Goal: Information Seeking & Learning: Check status

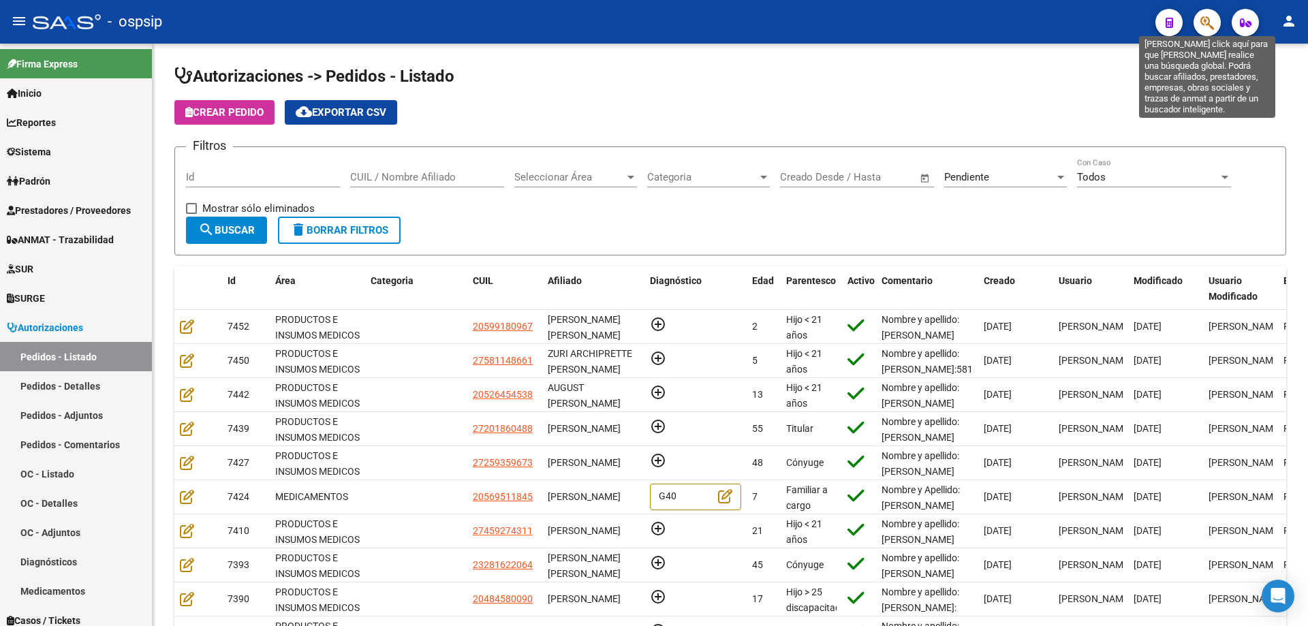
click at [1205, 19] on icon "button" at bounding box center [1207, 23] width 14 height 16
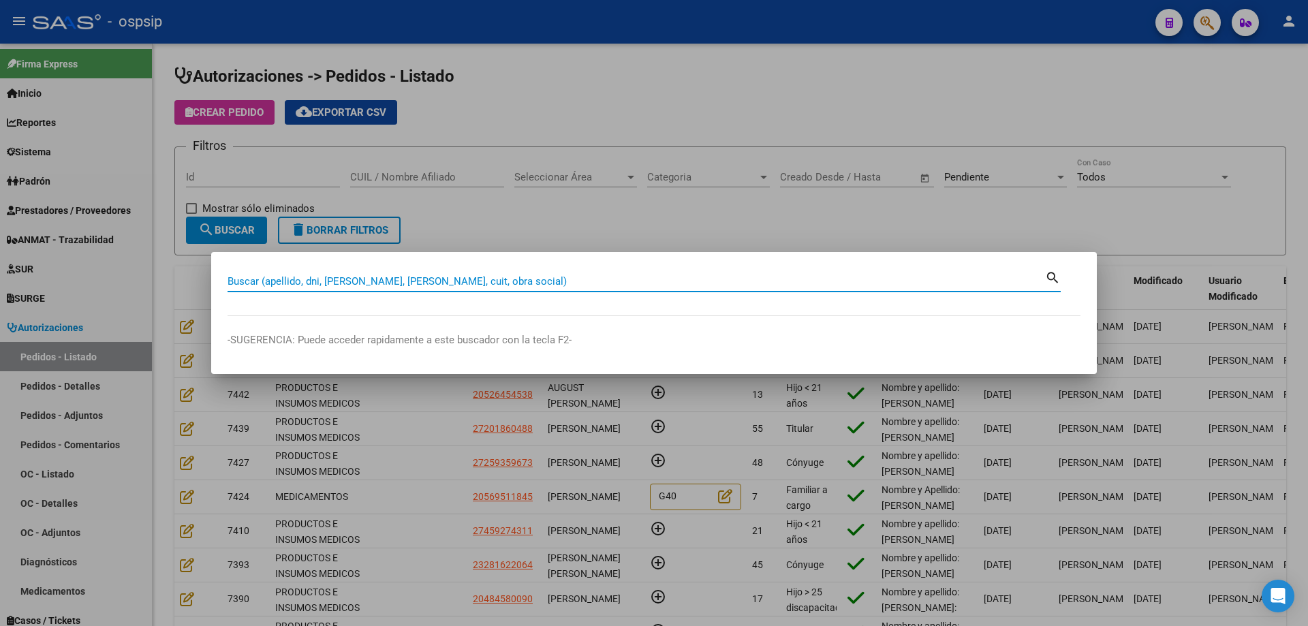
click at [298, 282] on input "Buscar (apellido, dni, [PERSON_NAME], [PERSON_NAME], cuit, obra social)" at bounding box center [637, 281] width 818 height 12
type input "40858957"
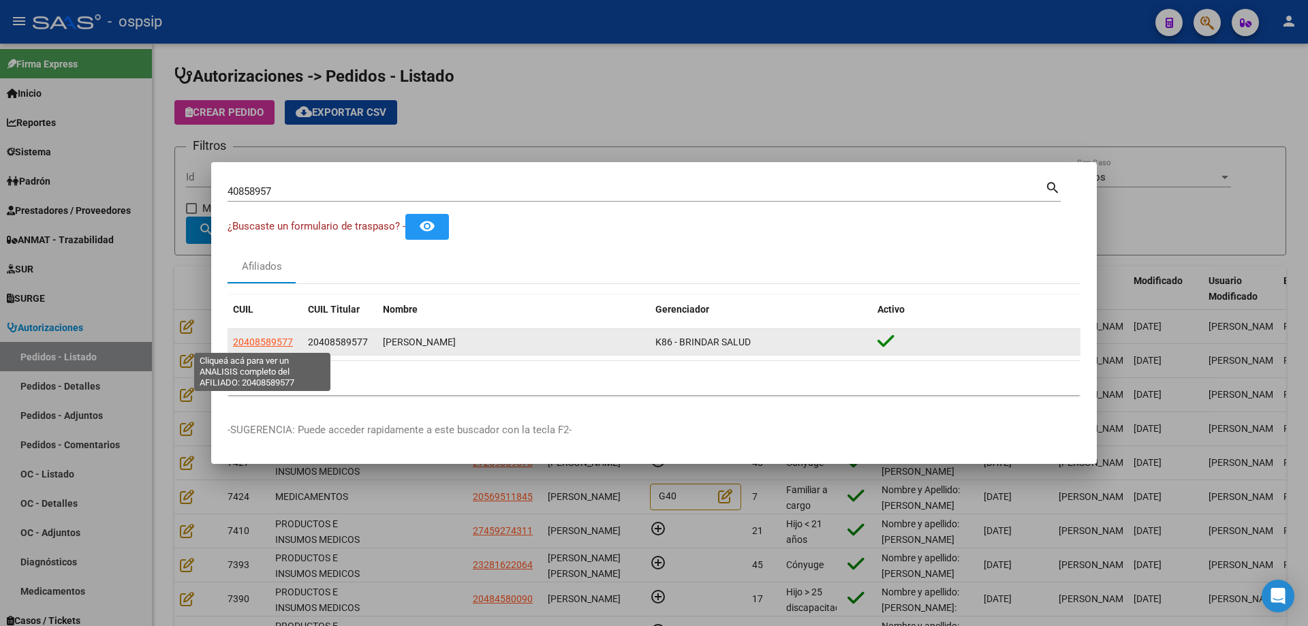
click at [258, 337] on span "20408589577" at bounding box center [263, 342] width 60 height 11
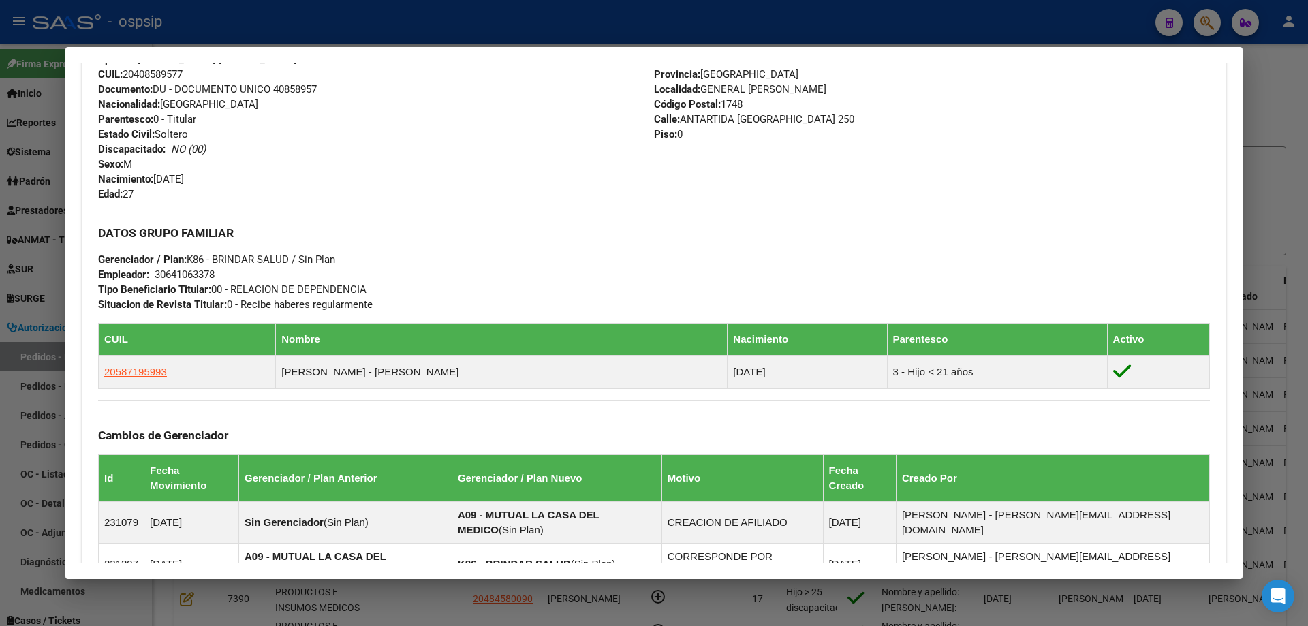
scroll to position [667, 0]
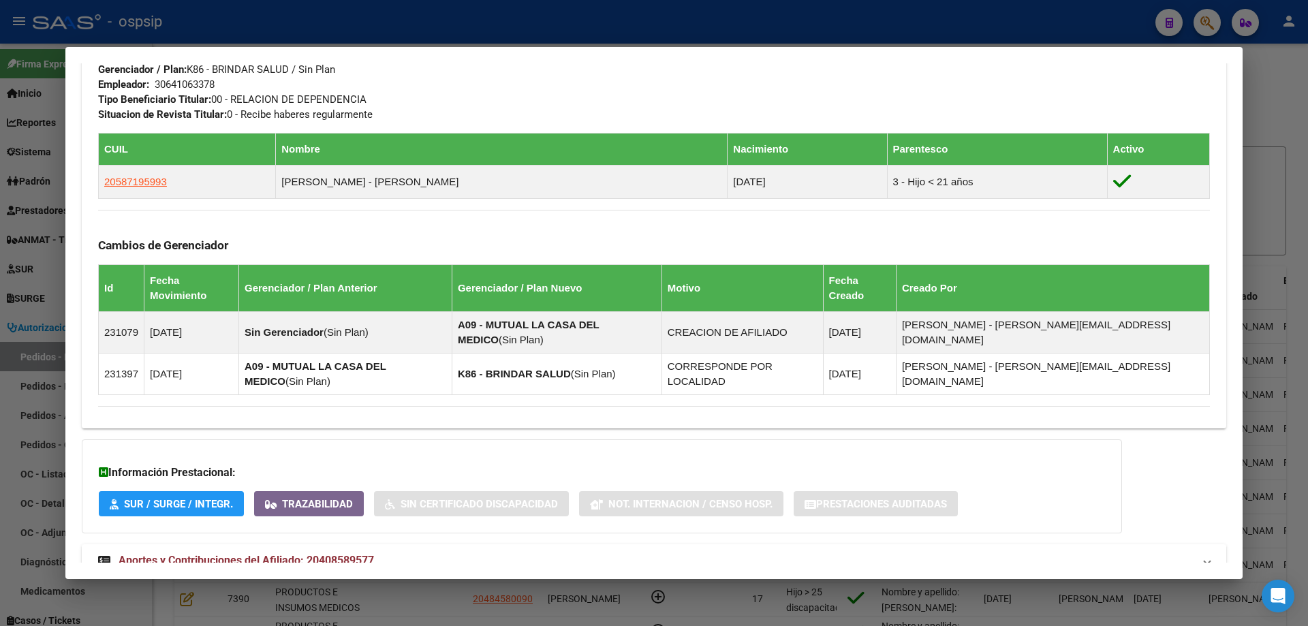
click at [188, 554] on span "Aportes y Contribuciones del Afiliado: 20408589577" at bounding box center [246, 560] width 255 height 13
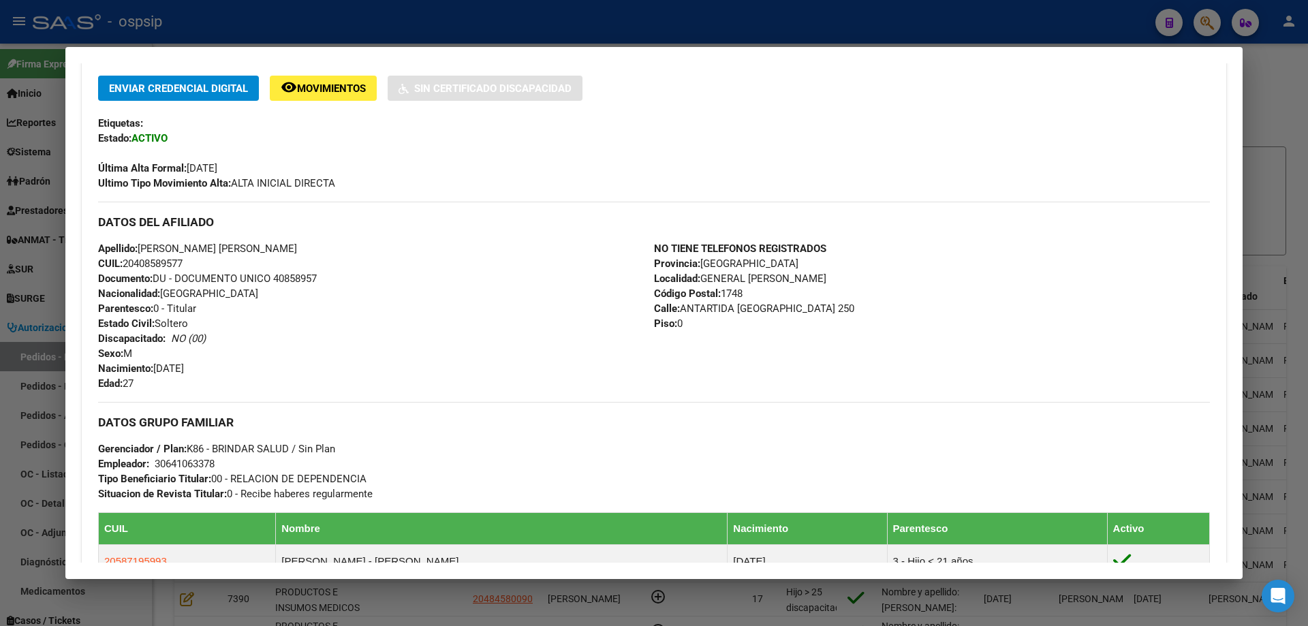
scroll to position [319, 0]
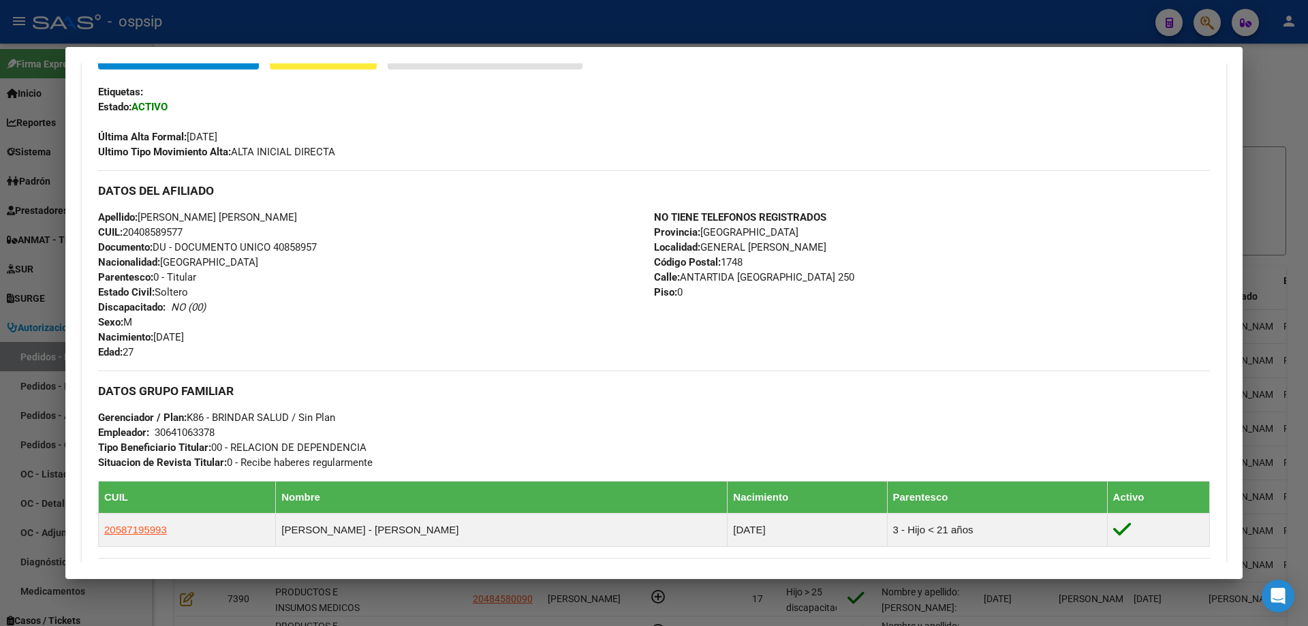
click at [463, 44] on div at bounding box center [654, 313] width 1308 height 626
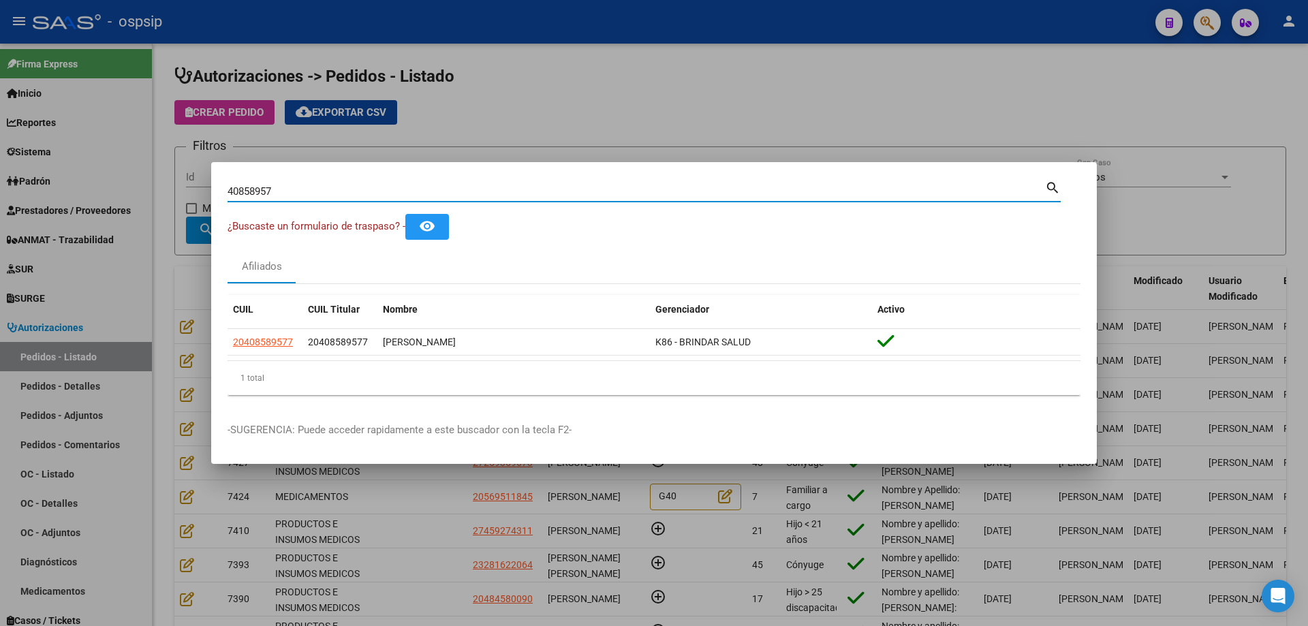
drag, startPoint x: 277, startPoint y: 187, endPoint x: 196, endPoint y: 186, distance: 81.1
click at [196, 186] on div "40858957 Buscar (apellido, dni, cuil, nro traspaso, cuit, obra social) search ¿…" at bounding box center [654, 313] width 1308 height 626
type input "13092984"
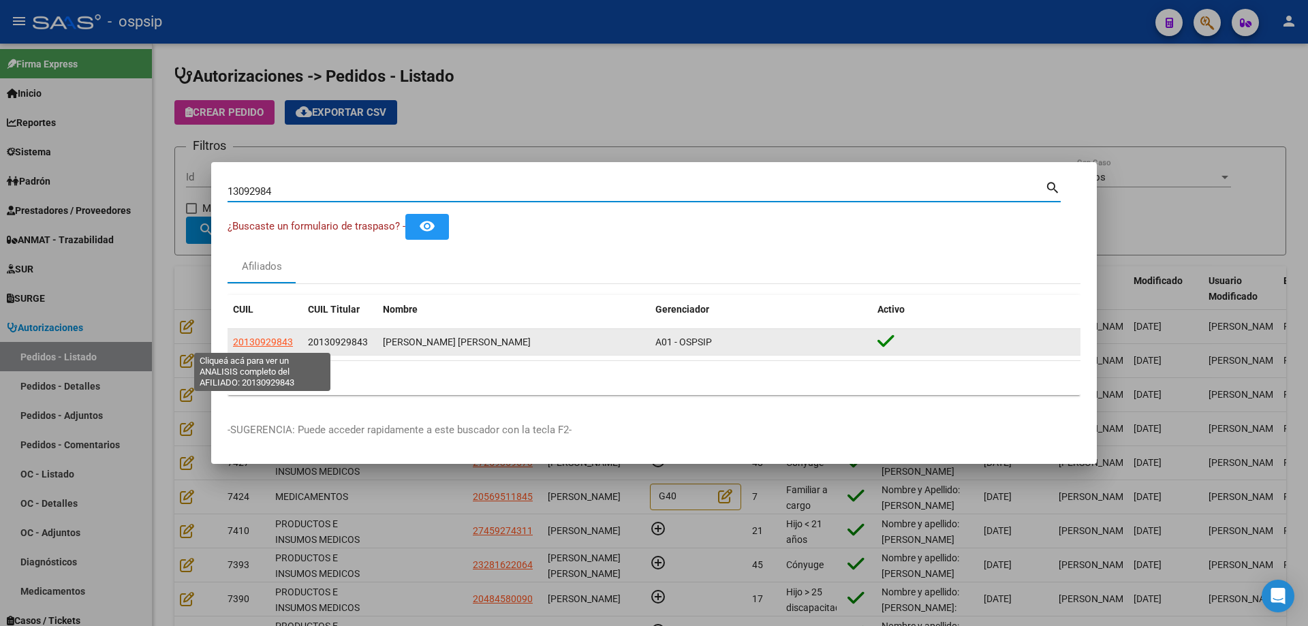
click at [277, 341] on span "20130929843" at bounding box center [263, 342] width 60 height 11
type textarea "20130929843"
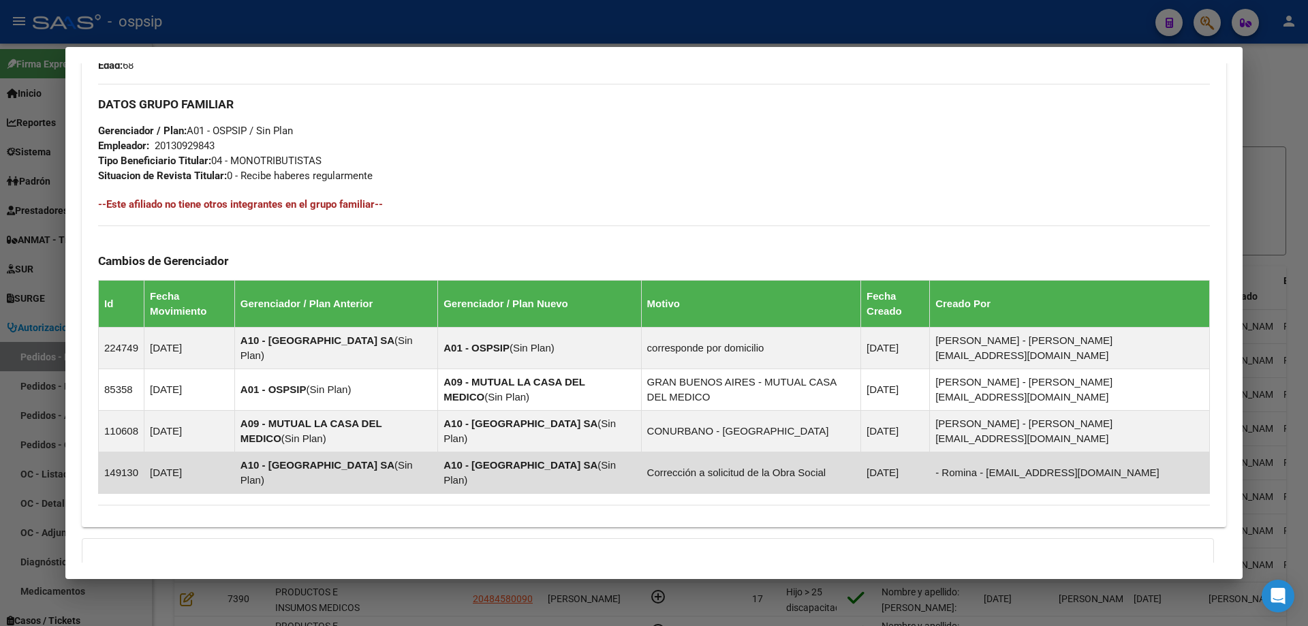
scroll to position [738, 0]
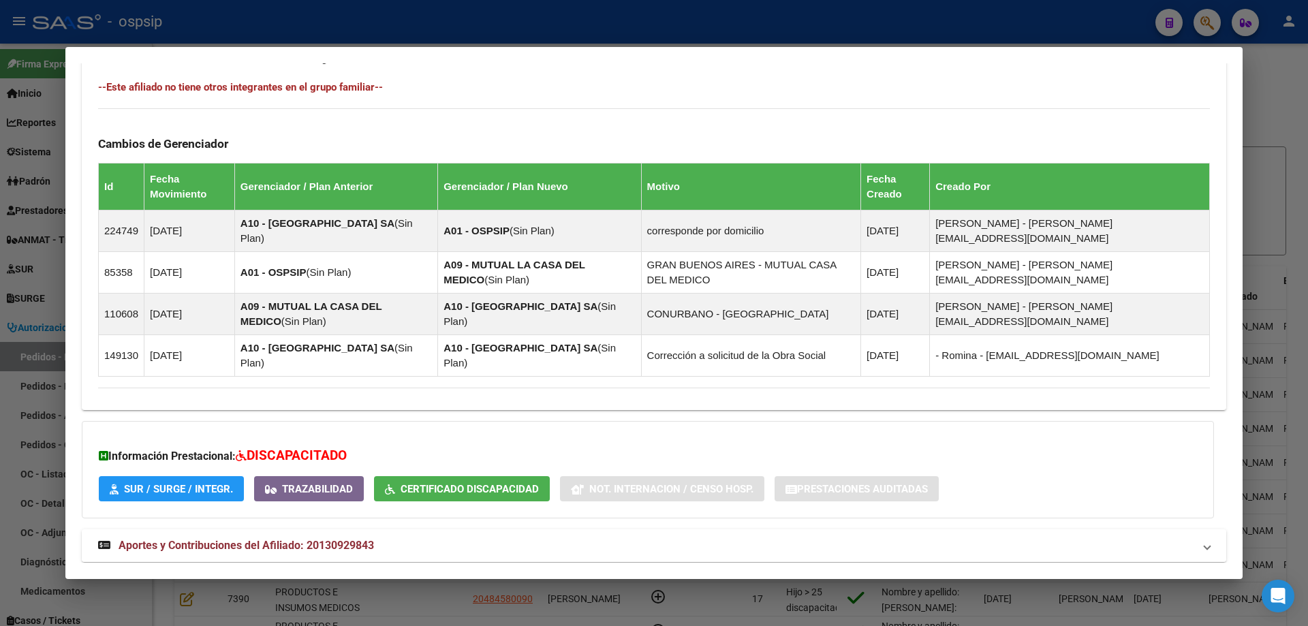
click at [247, 539] on span "Aportes y Contribuciones del Afiliado: 20130929843" at bounding box center [246, 545] width 255 height 13
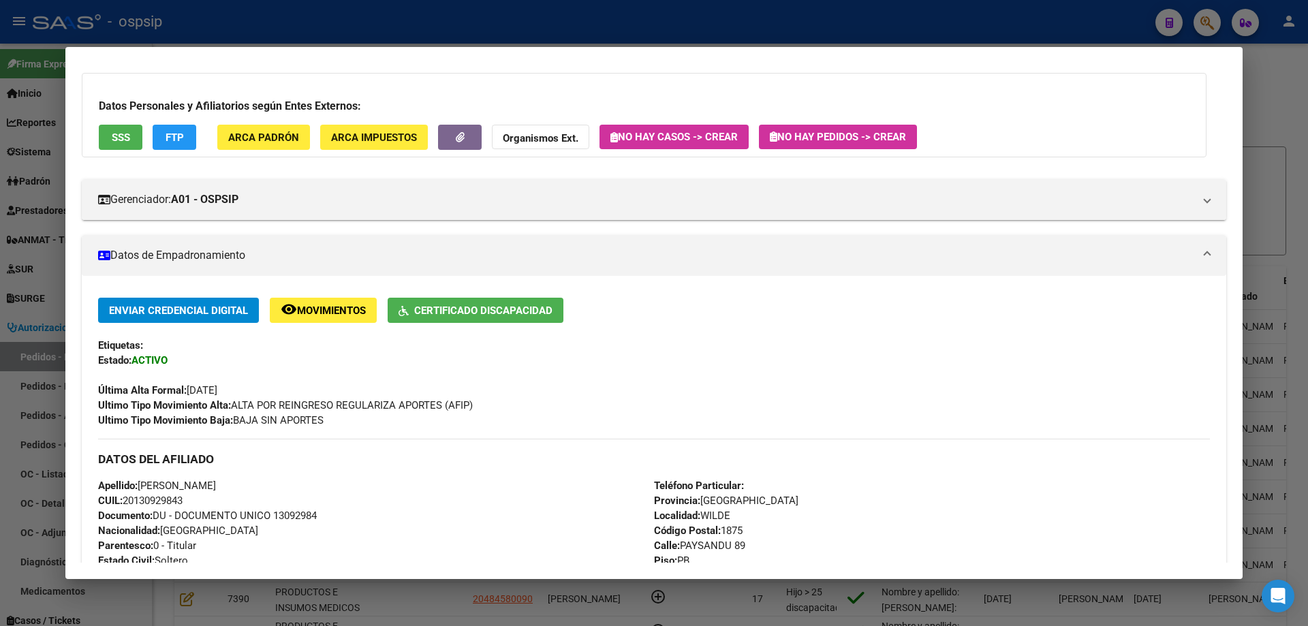
scroll to position [55, 0]
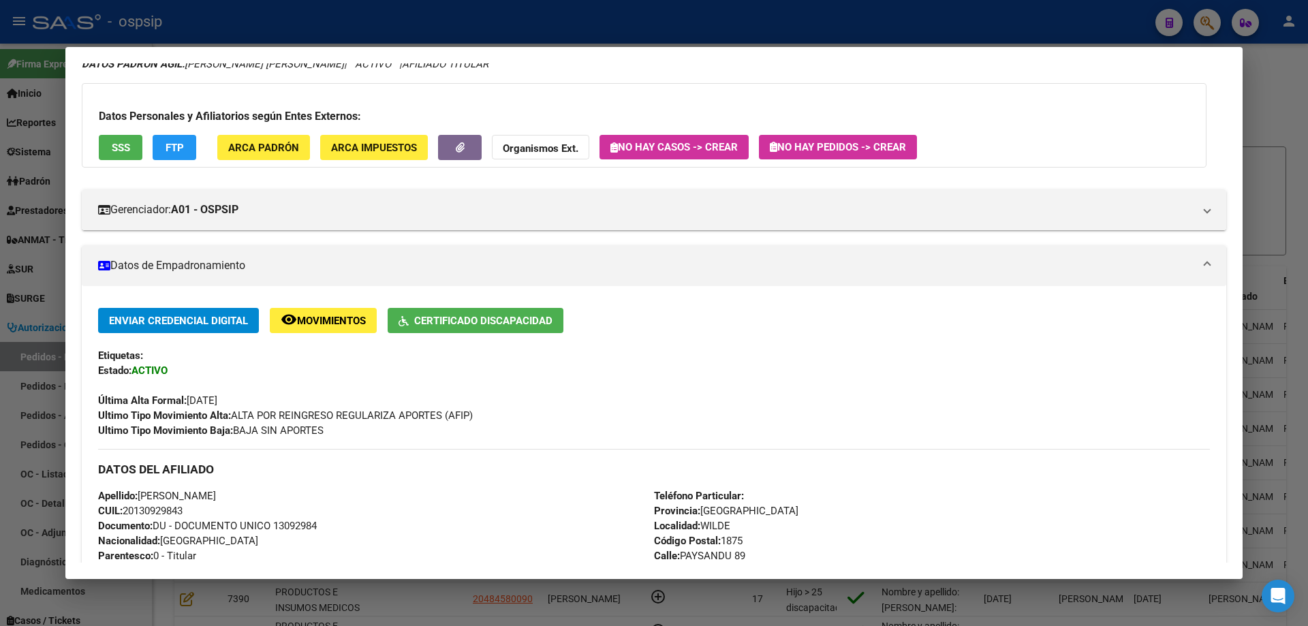
click at [305, 316] on span "Movimientos" at bounding box center [331, 321] width 69 height 12
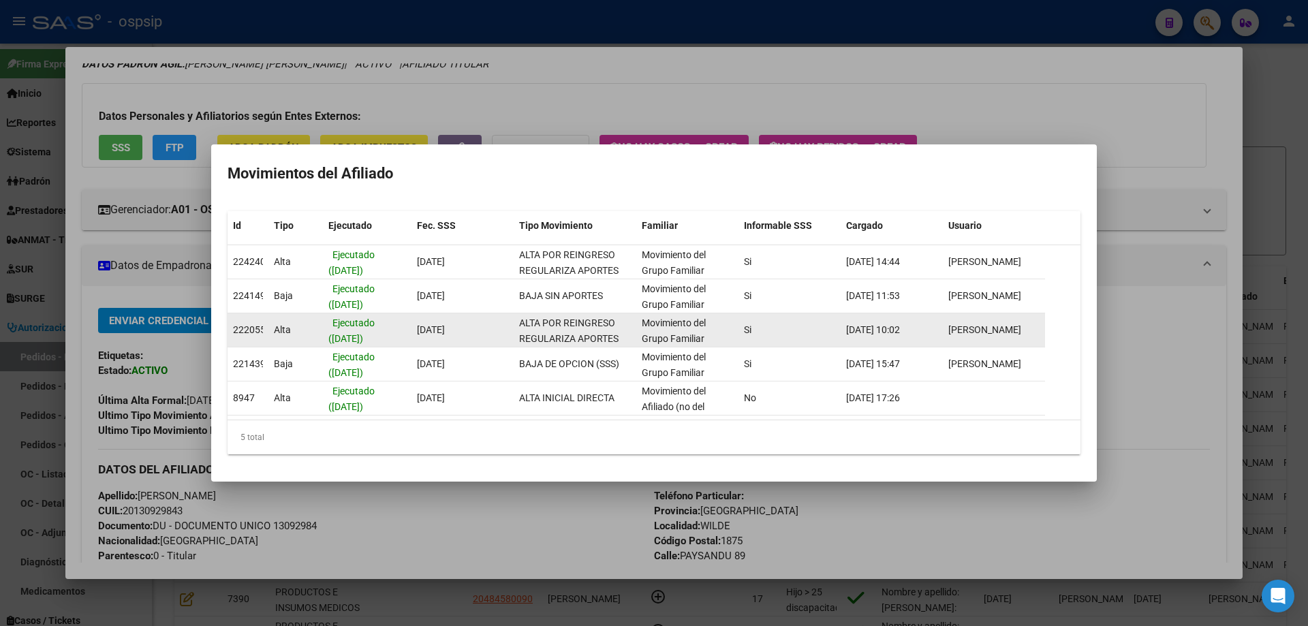
scroll to position [3, 0]
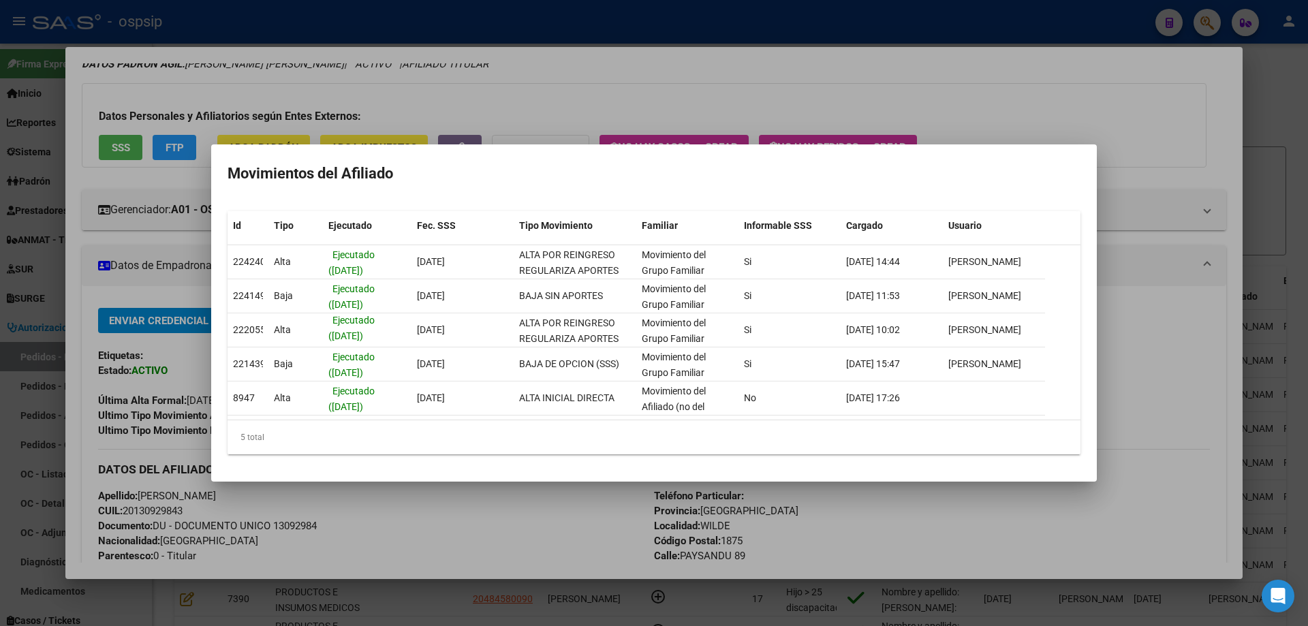
click at [672, 89] on div at bounding box center [654, 313] width 1308 height 626
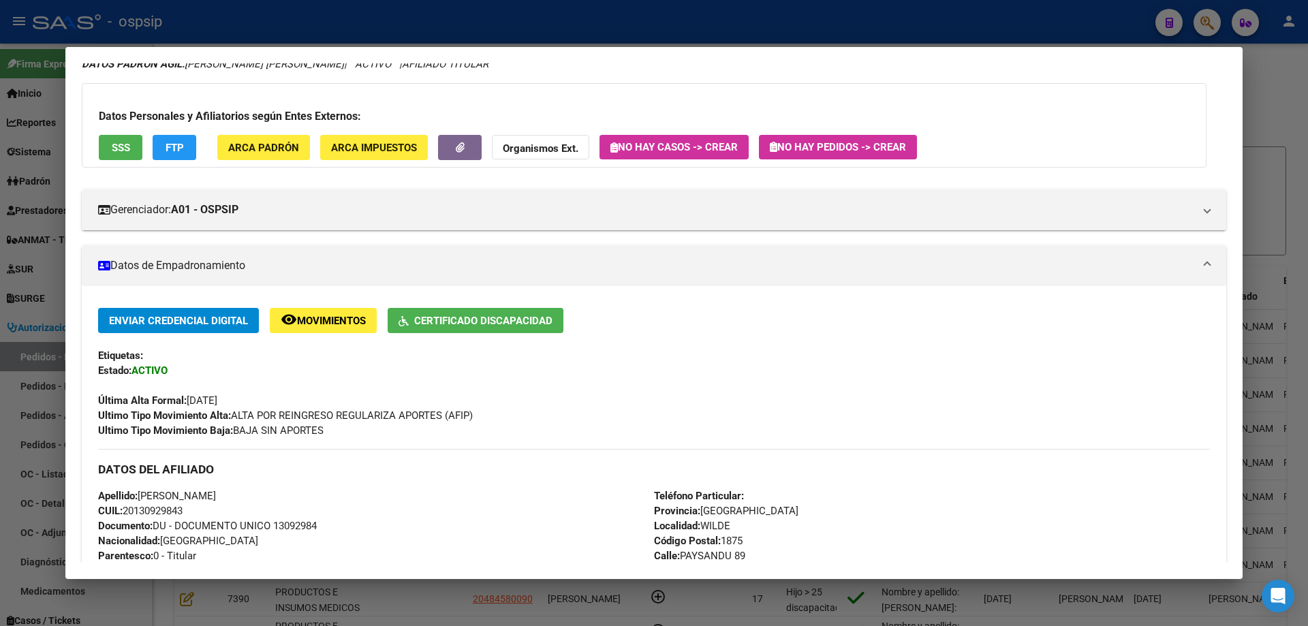
click at [471, 320] on span "Certificado Discapacidad" at bounding box center [483, 321] width 138 height 12
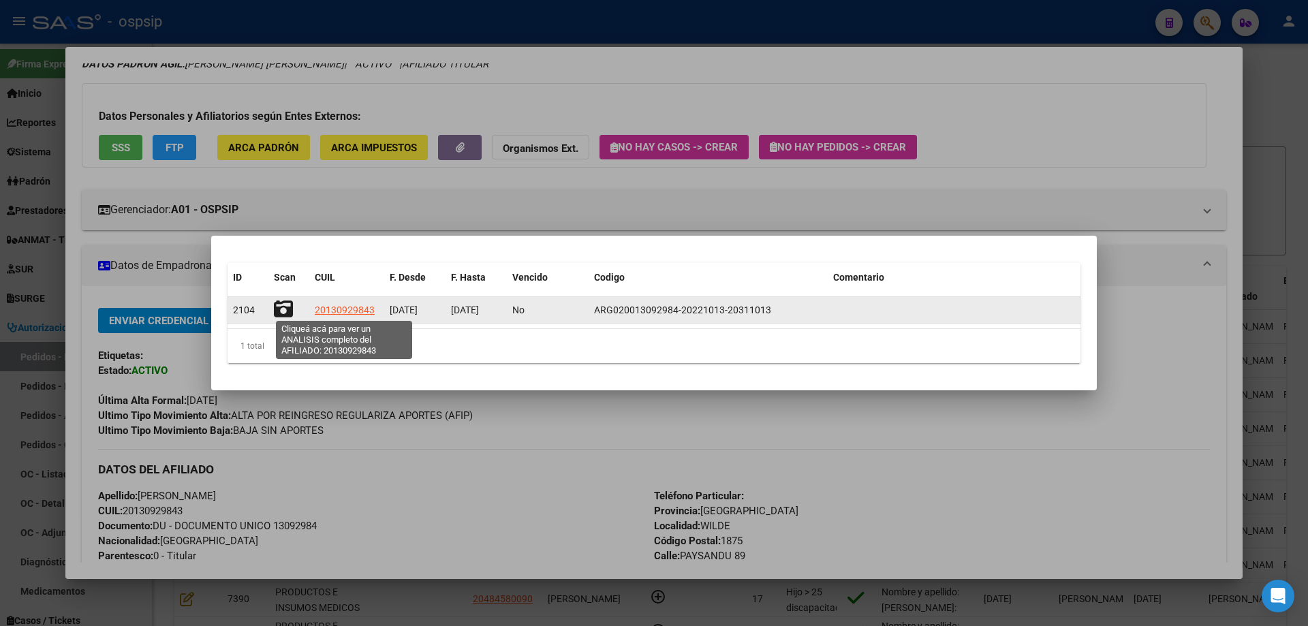
click at [333, 314] on span "20130929843" at bounding box center [345, 310] width 60 height 11
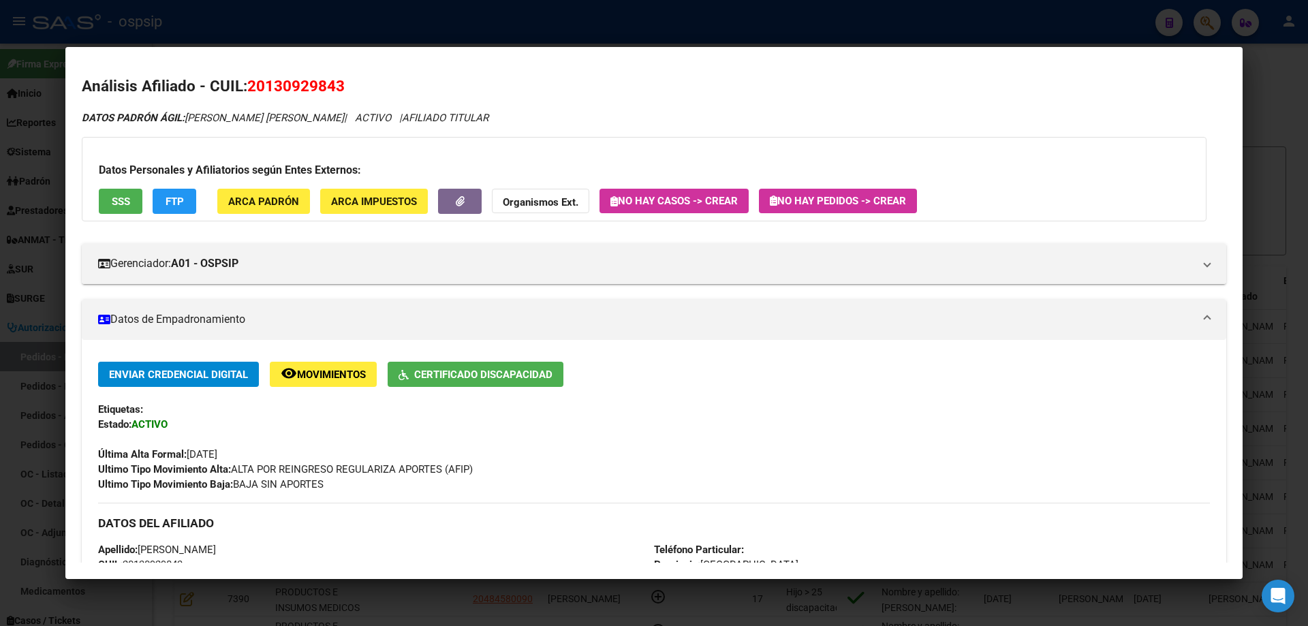
scroll to position [0, 0]
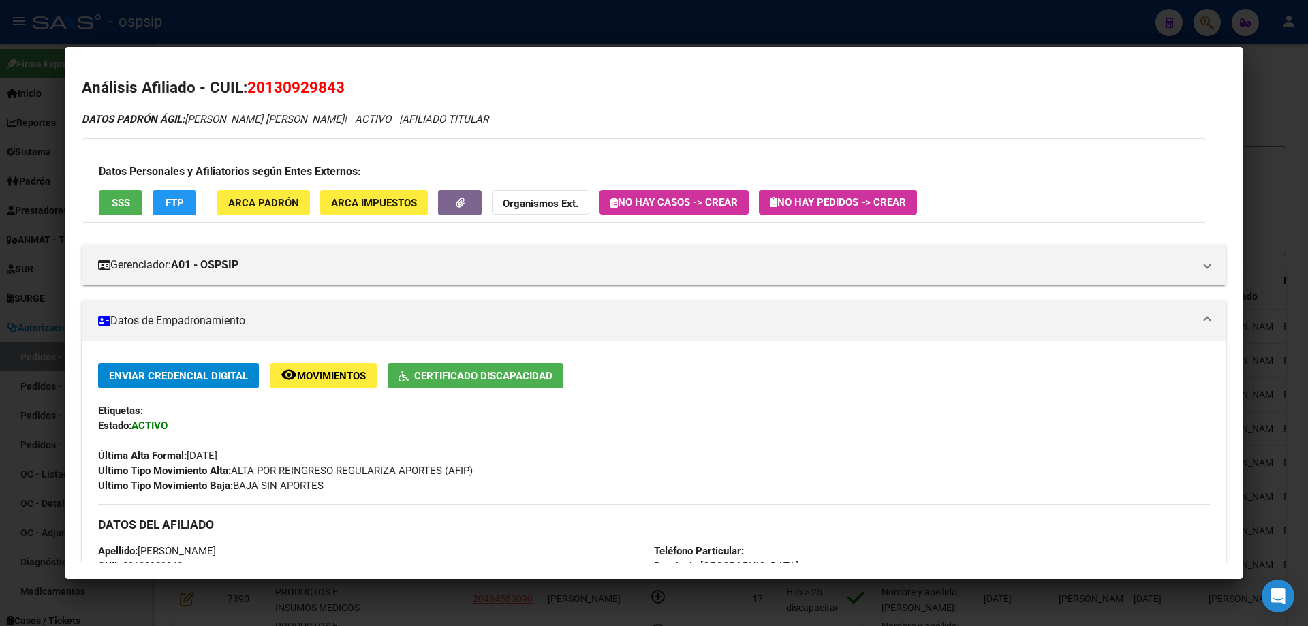
click at [517, 18] on div at bounding box center [654, 313] width 1308 height 626
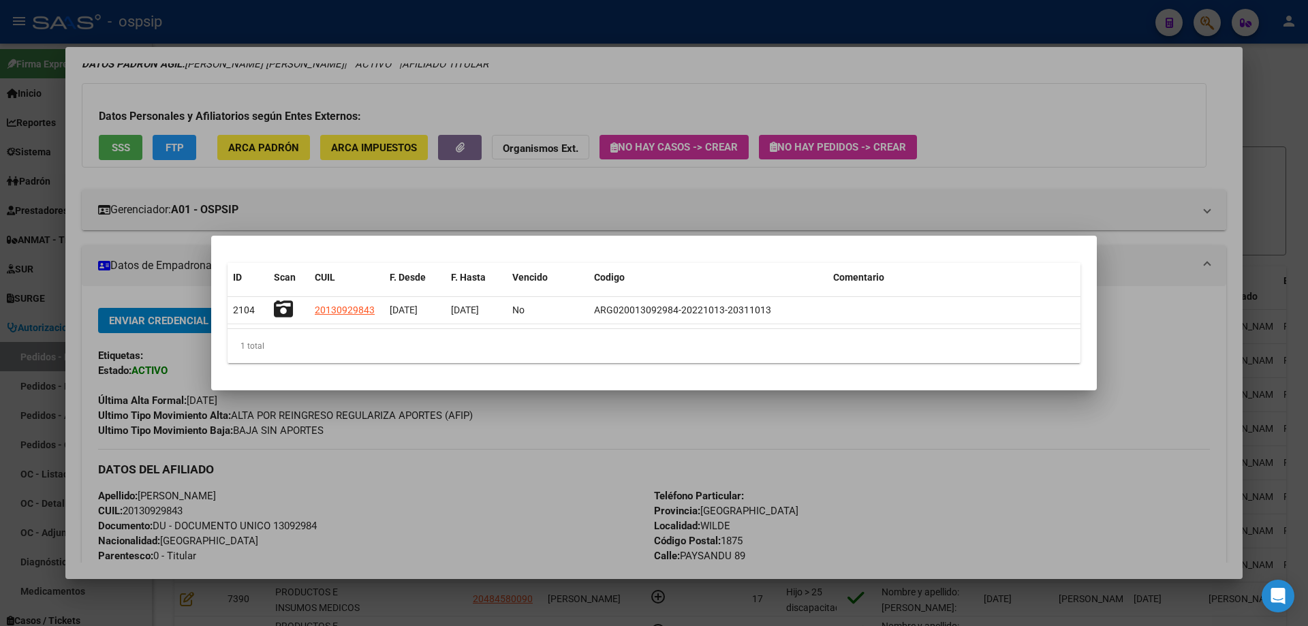
drag, startPoint x: 591, startPoint y: 196, endPoint x: 198, endPoint y: 146, distance: 396.2
click at [591, 195] on div at bounding box center [654, 313] width 1308 height 626
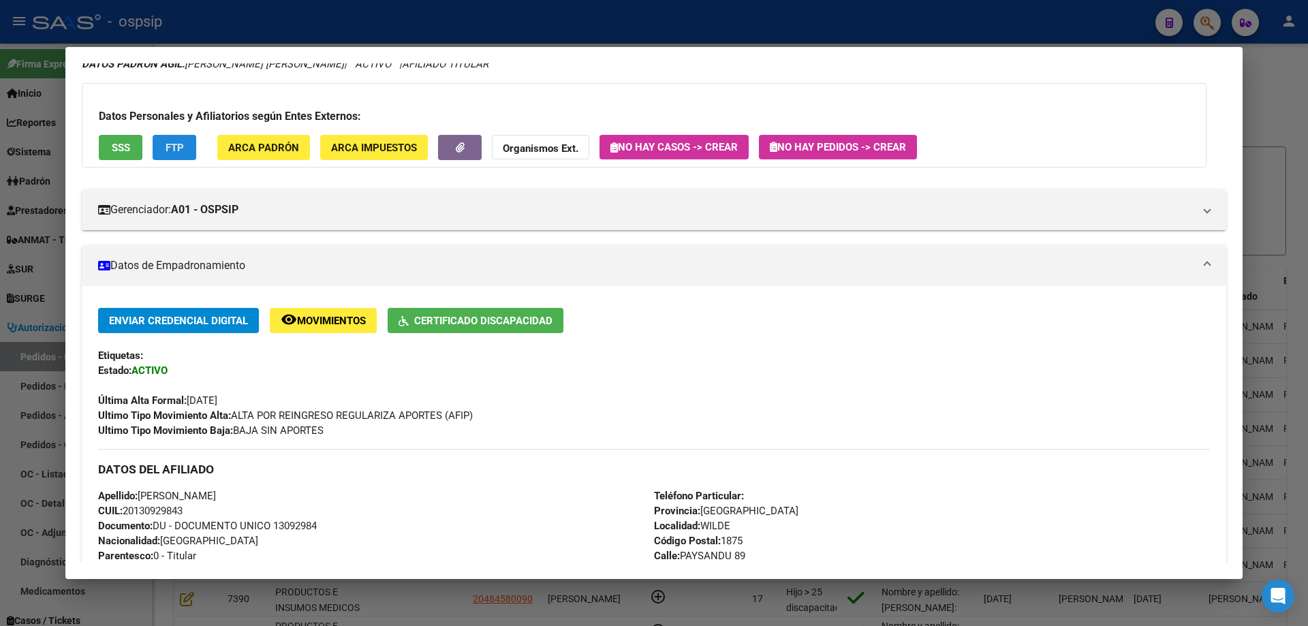
click at [174, 141] on span "FTP" at bounding box center [175, 147] width 18 height 12
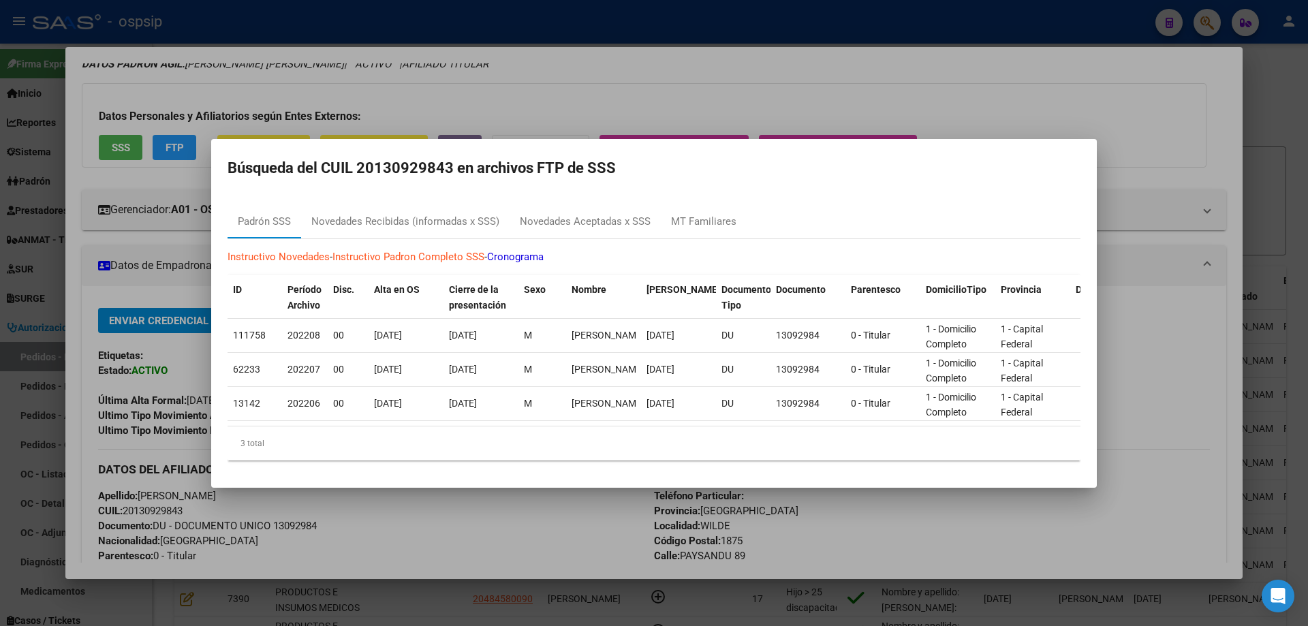
drag, startPoint x: 518, startPoint y: 88, endPoint x: 147, endPoint y: 139, distance: 374.1
click at [518, 87] on div at bounding box center [654, 313] width 1308 height 626
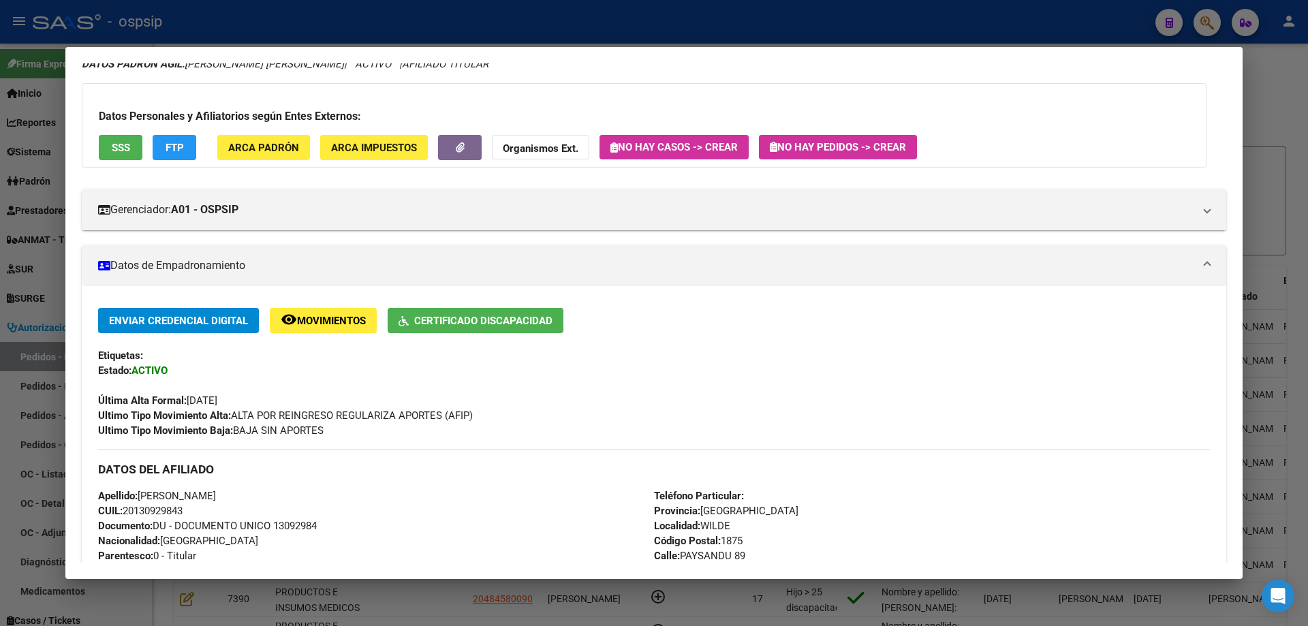
click at [114, 144] on span "SSS" at bounding box center [121, 148] width 18 height 12
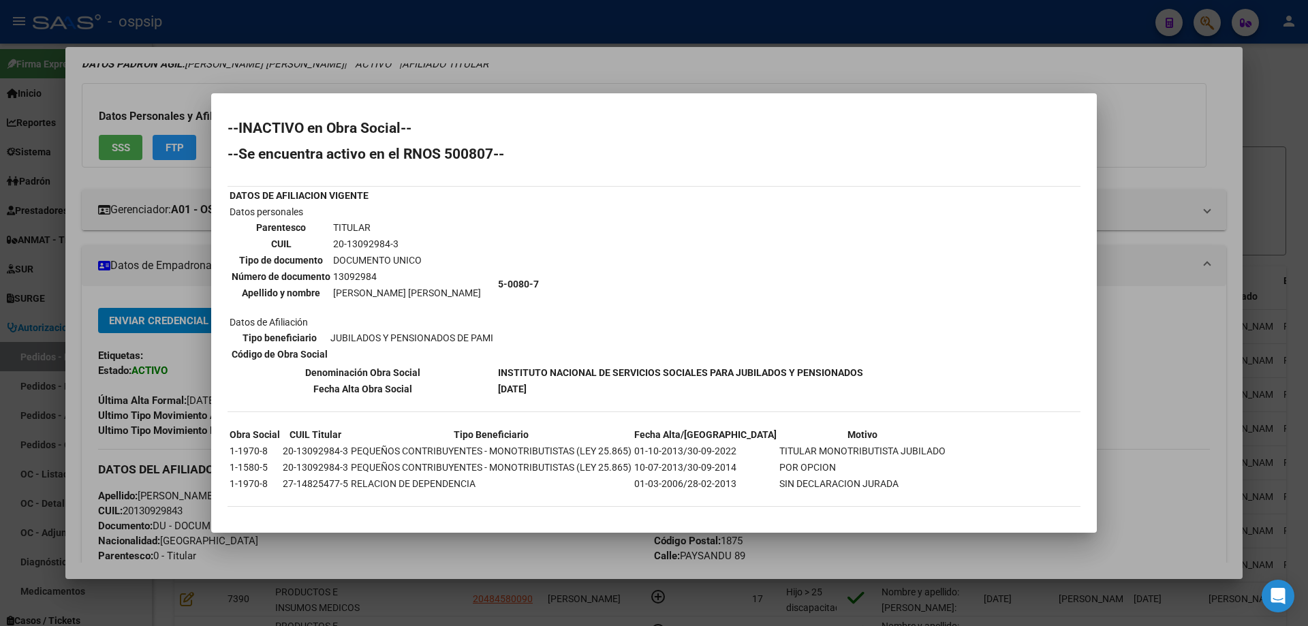
click at [647, 67] on div at bounding box center [654, 313] width 1308 height 626
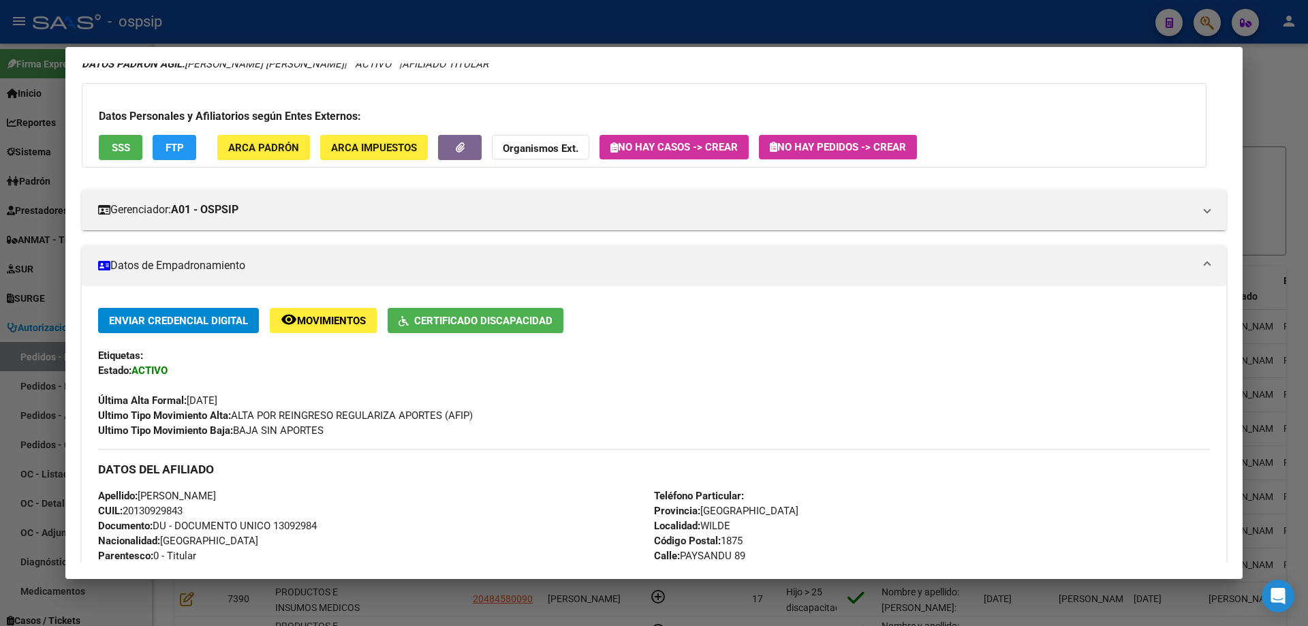
click at [119, 147] on span "SSS" at bounding box center [121, 148] width 18 height 12
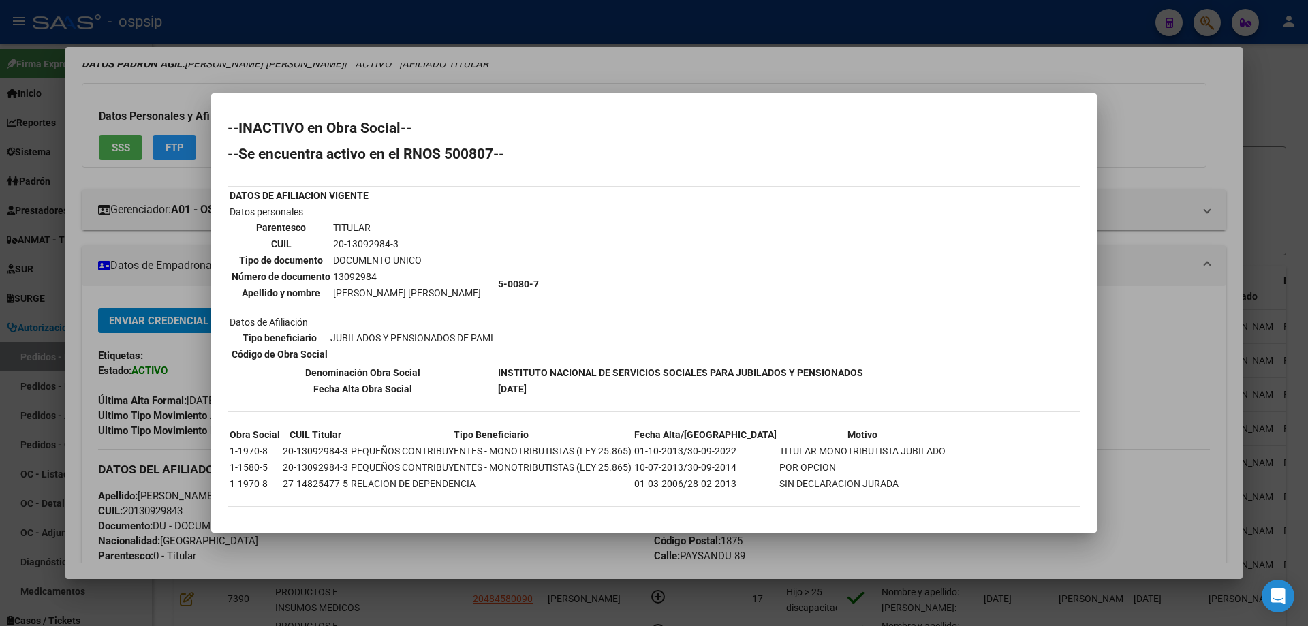
click at [556, 57] on div at bounding box center [654, 313] width 1308 height 626
